Goal: Transaction & Acquisition: Purchase product/service

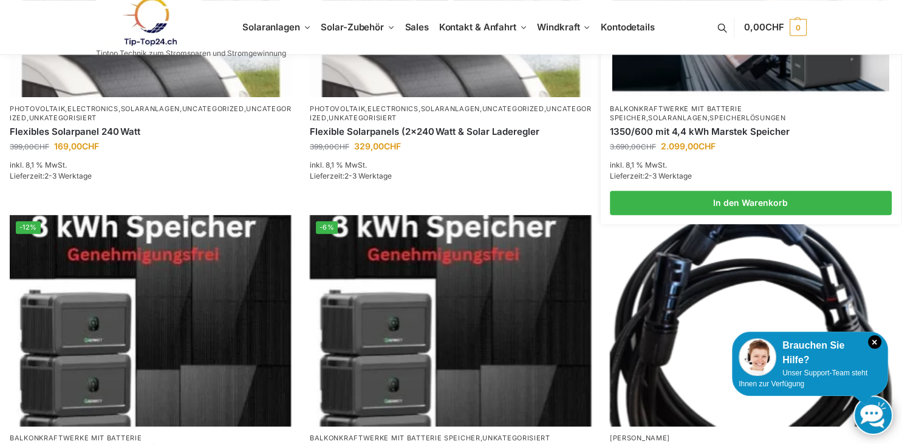
scroll to position [673, 0]
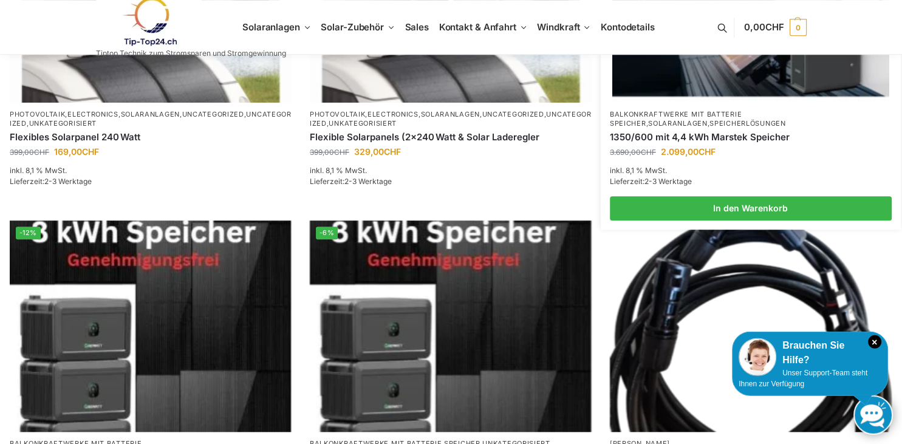
click at [688, 147] on bdi "2.099,00 CHF" at bounding box center [688, 151] width 55 height 10
click at [688, 152] on bdi "2.099,00 CHF" at bounding box center [688, 151] width 55 height 10
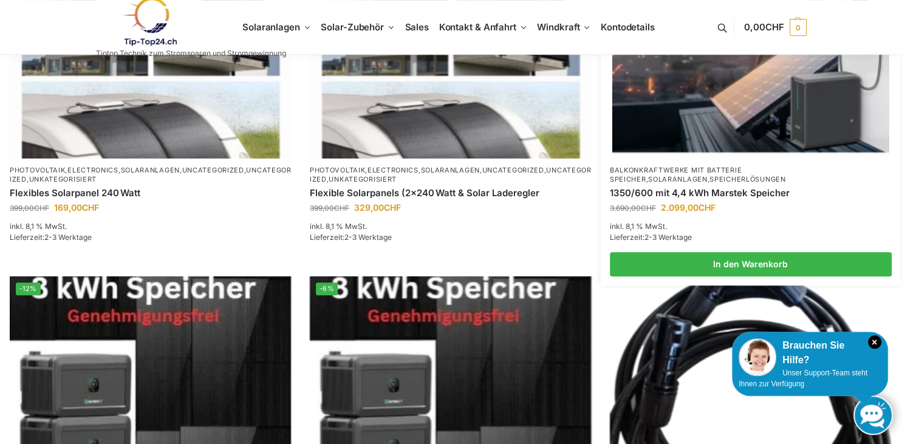
scroll to position [582, 0]
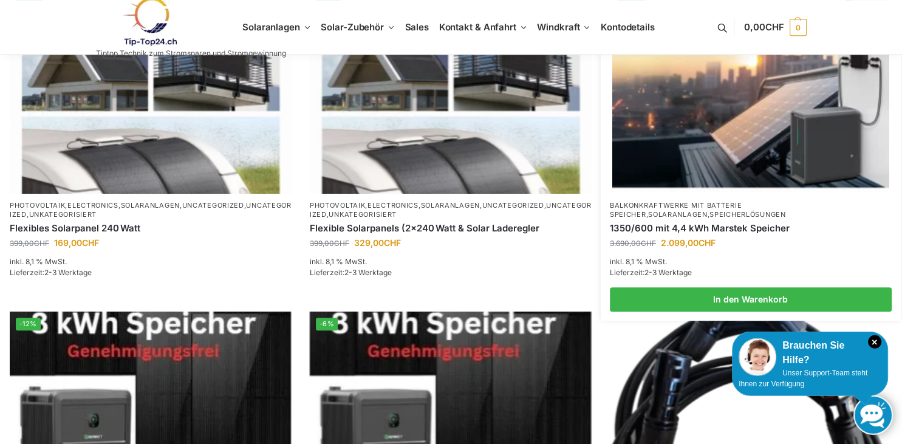
click at [672, 225] on link "1350/600 mit 4,4 kWh Marstek Speicher" at bounding box center [751, 228] width 282 height 12
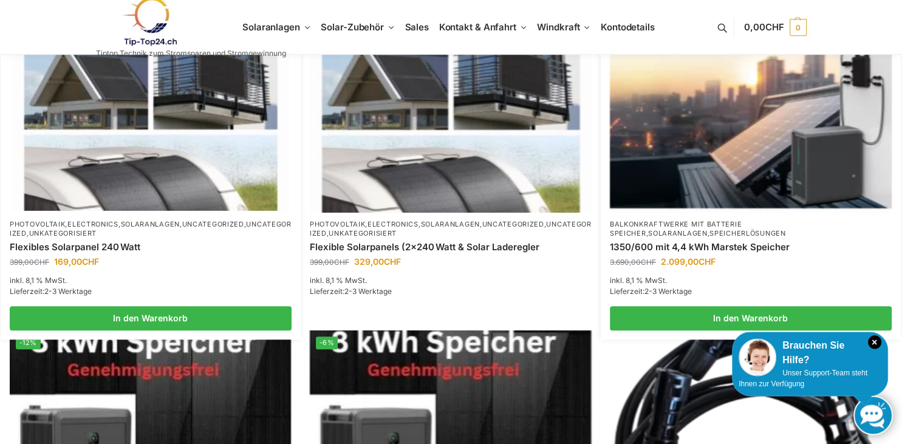
scroll to position [564, 0]
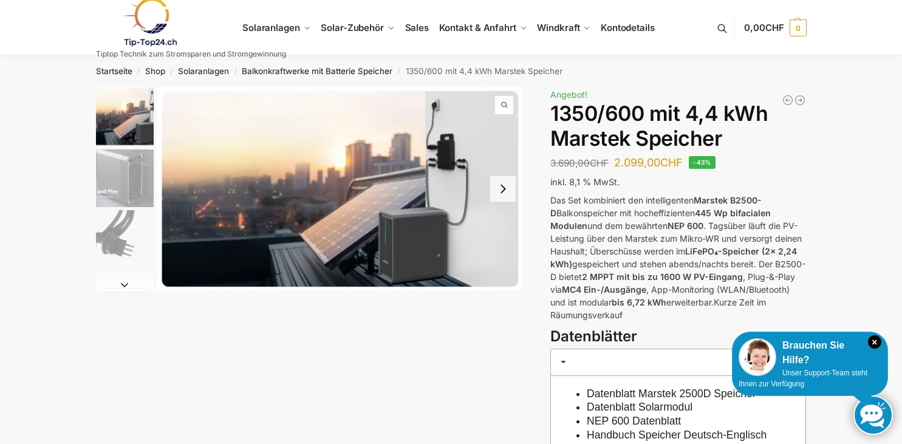
scroll to position [135, 0]
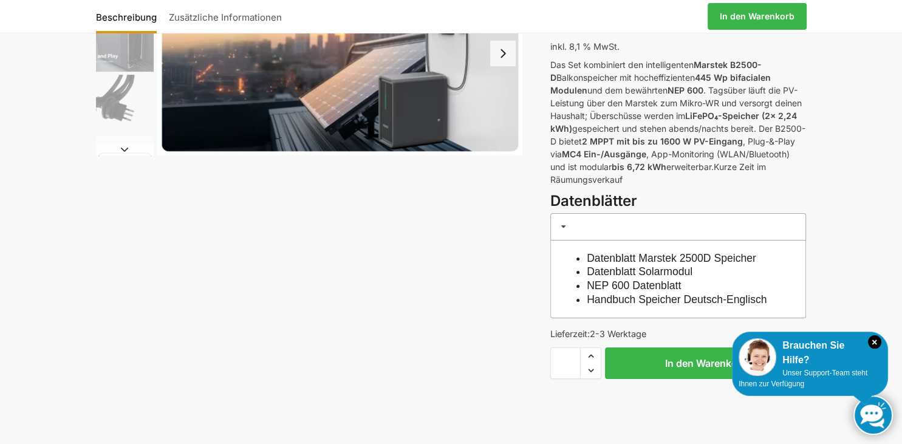
click at [672, 225] on h3 at bounding box center [678, 226] width 256 height 27
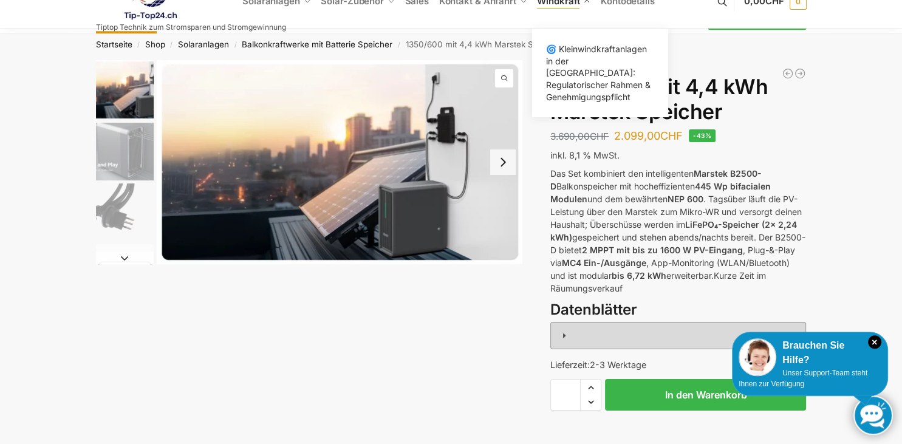
scroll to position [0, 0]
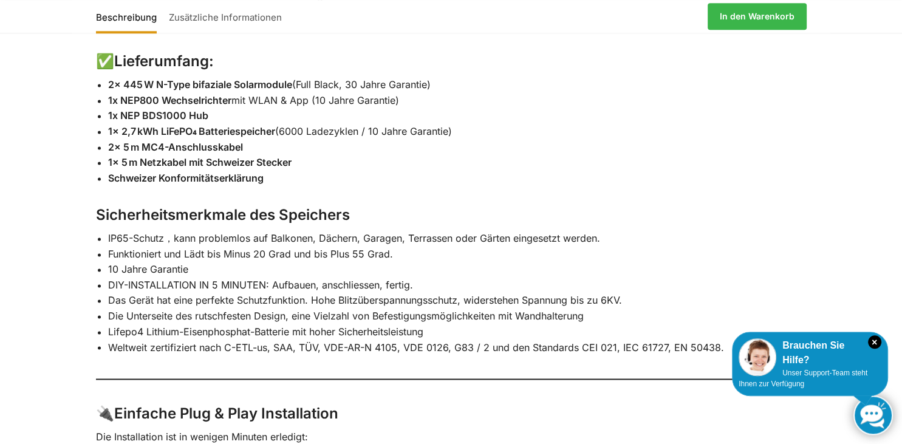
scroll to position [1915, 0]
